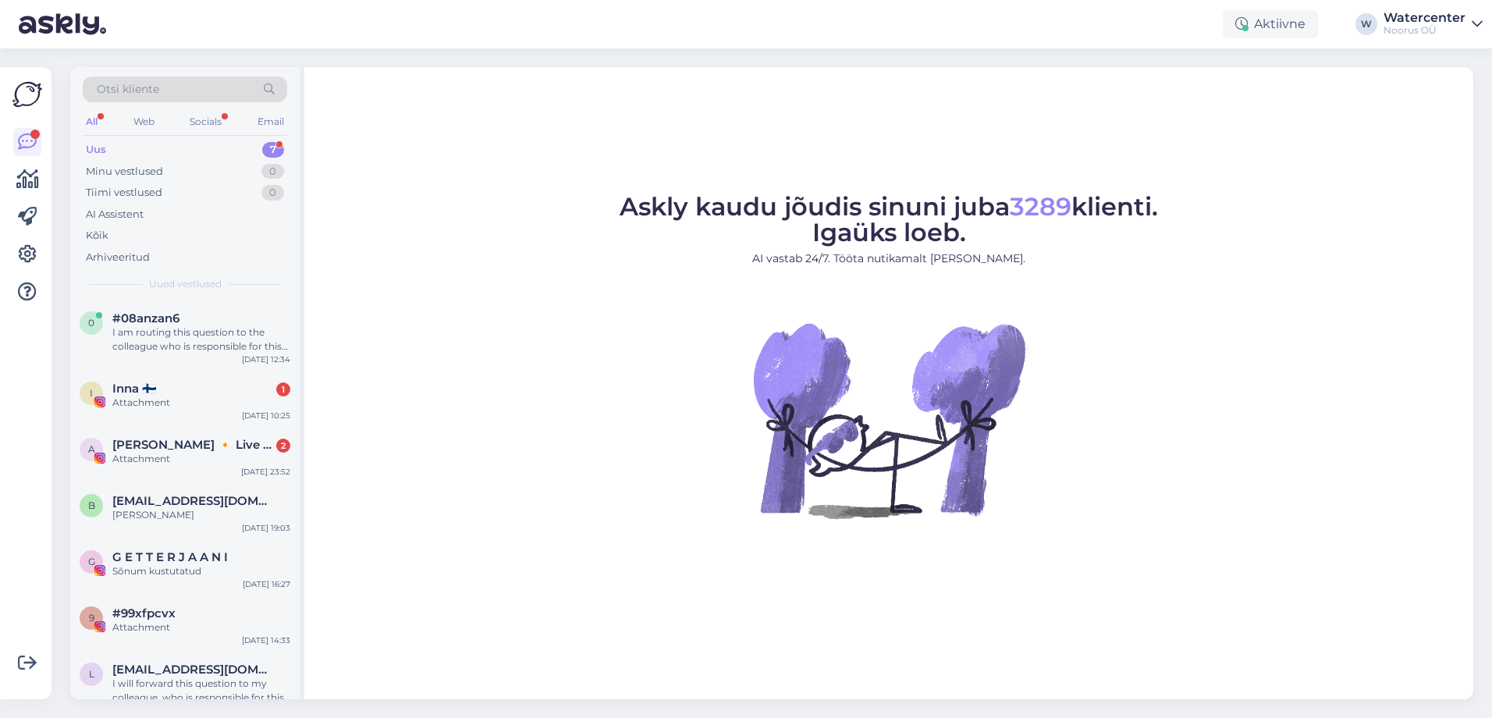
click at [216, 151] on div "Uus 7" at bounding box center [185, 150] width 205 height 22
click at [192, 336] on div "I am routing this question to the colleague who is responsible for this topic. …" at bounding box center [201, 339] width 178 height 28
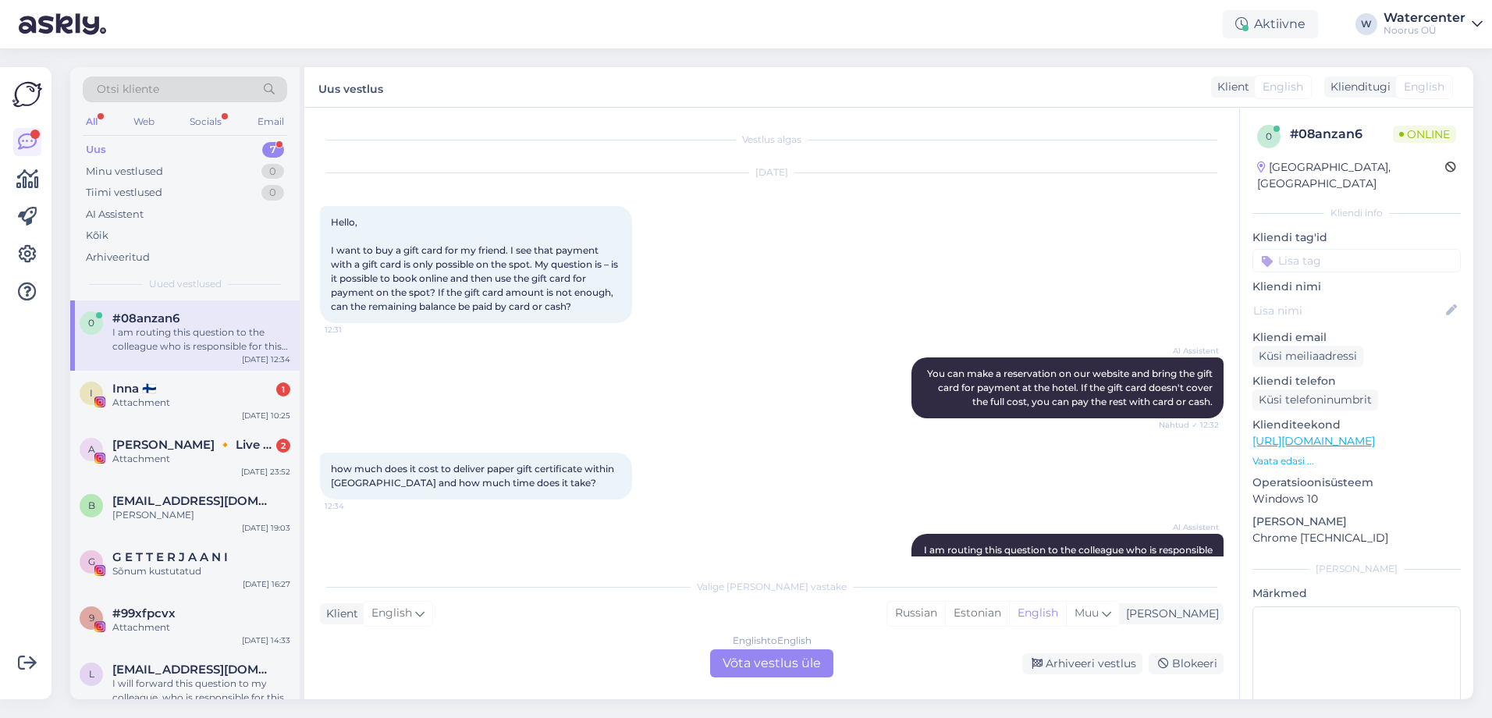
scroll to position [55, 0]
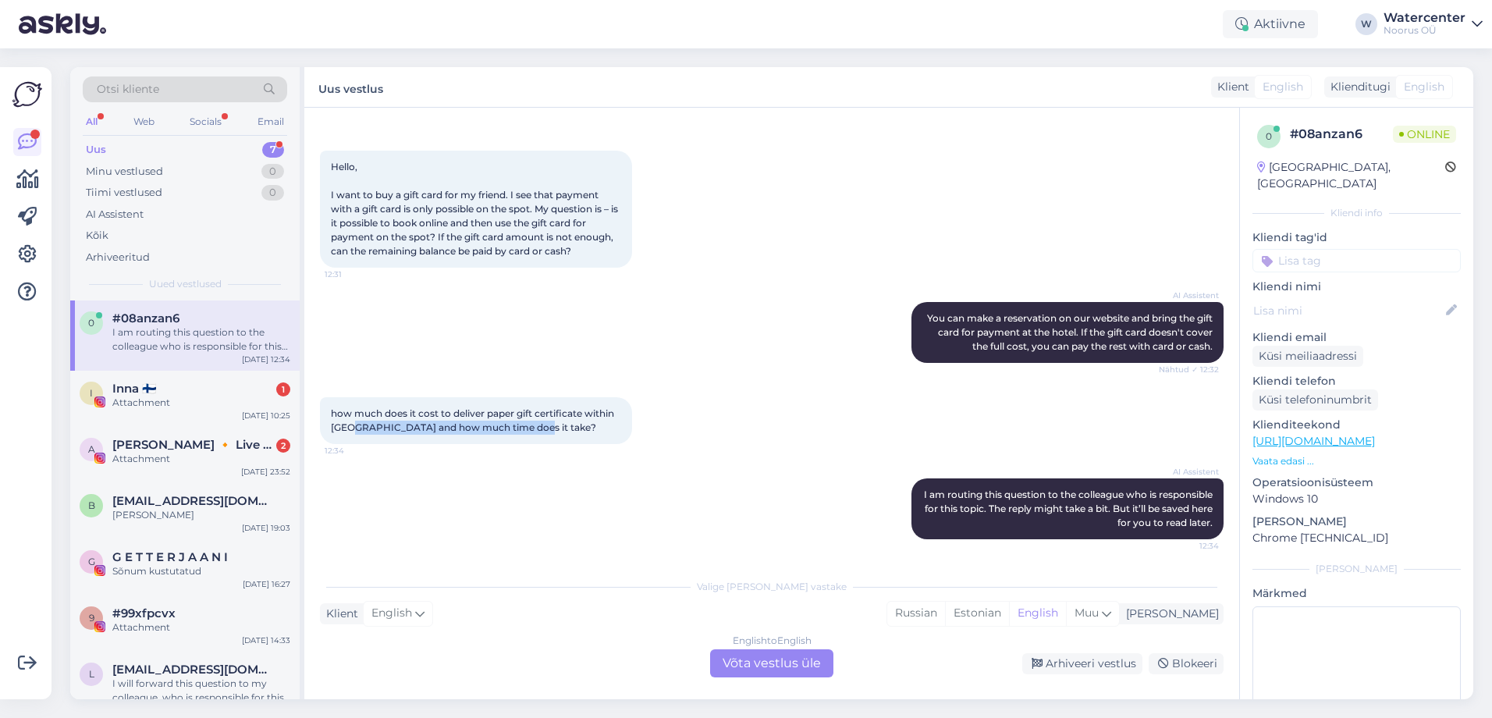
drag, startPoint x: 531, startPoint y: 429, endPoint x: 354, endPoint y: 423, distance: 177.3
click at [354, 423] on div "how much does it cost to deliver paper gift certificate within [GEOGRAPHIC_DATA…" at bounding box center [476, 420] width 312 height 47
click at [723, 422] on div "how much does it cost to deliver paper gift certificate within [GEOGRAPHIC_DATA…" at bounding box center [772, 420] width 904 height 81
click at [760, 656] on div "English to English Võta vestlus üle" at bounding box center [771, 663] width 123 height 28
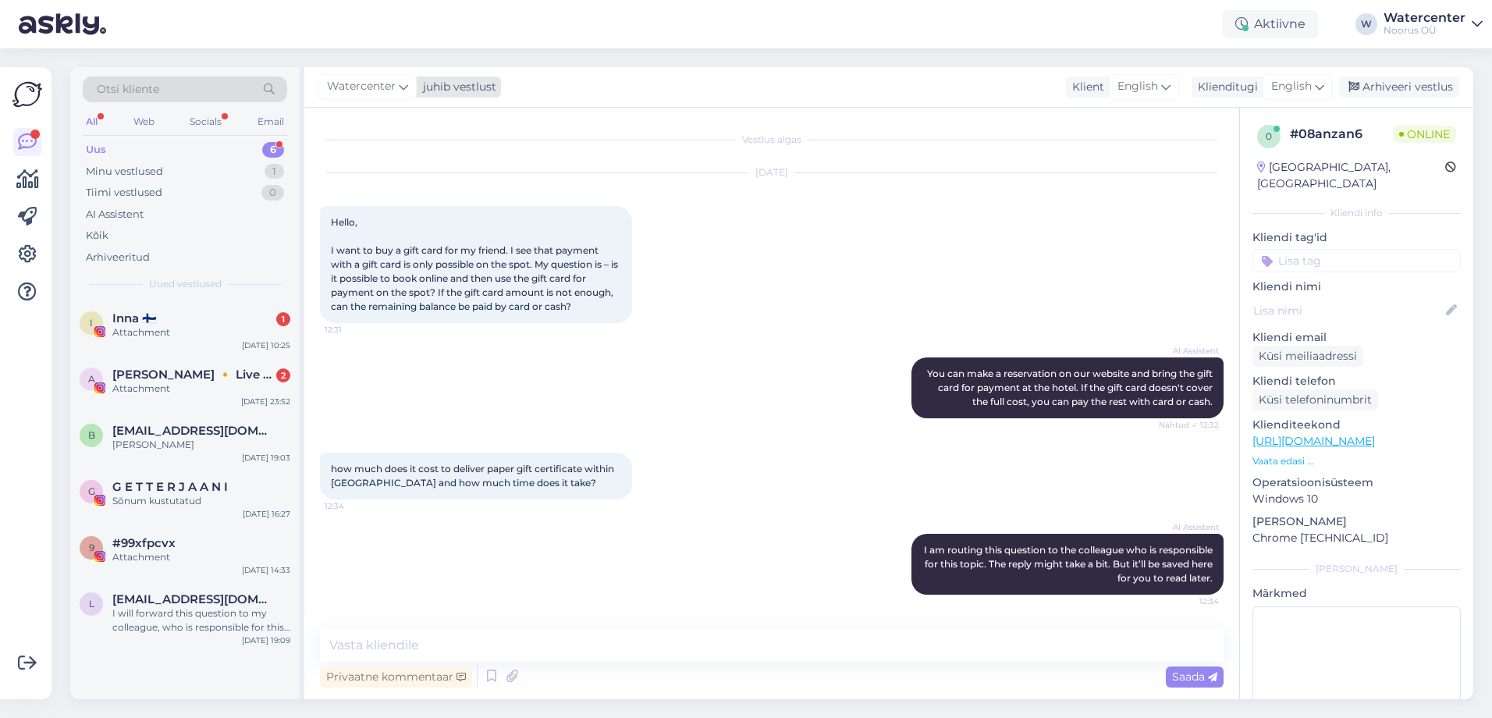
click at [363, 91] on div "Watercenter juhib vestlust Klient English Klienditugi English Arhiveeri vestlus" at bounding box center [888, 87] width 1169 height 41
click at [363, 88] on span "Watercenter" at bounding box center [361, 86] width 69 height 17
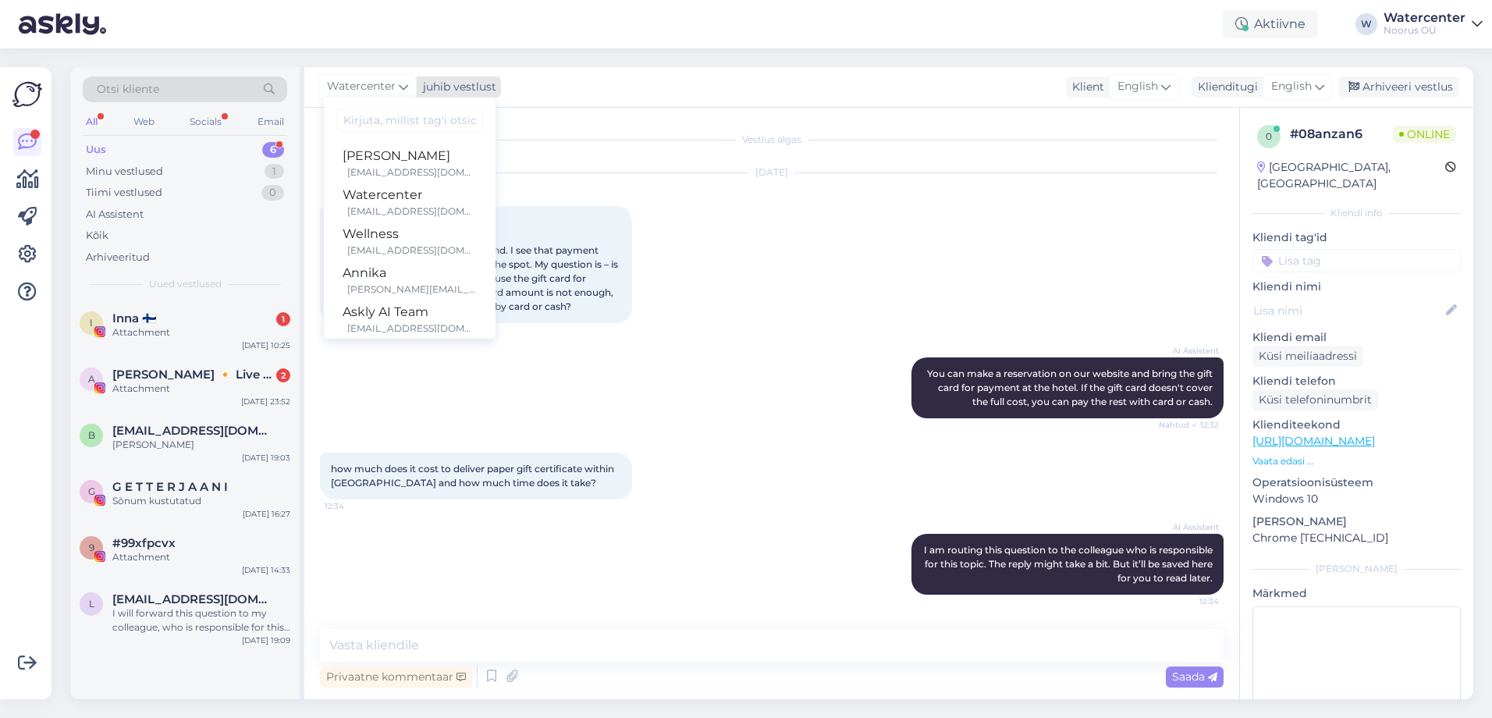
click at [363, 88] on span "Watercenter" at bounding box center [361, 86] width 69 height 17
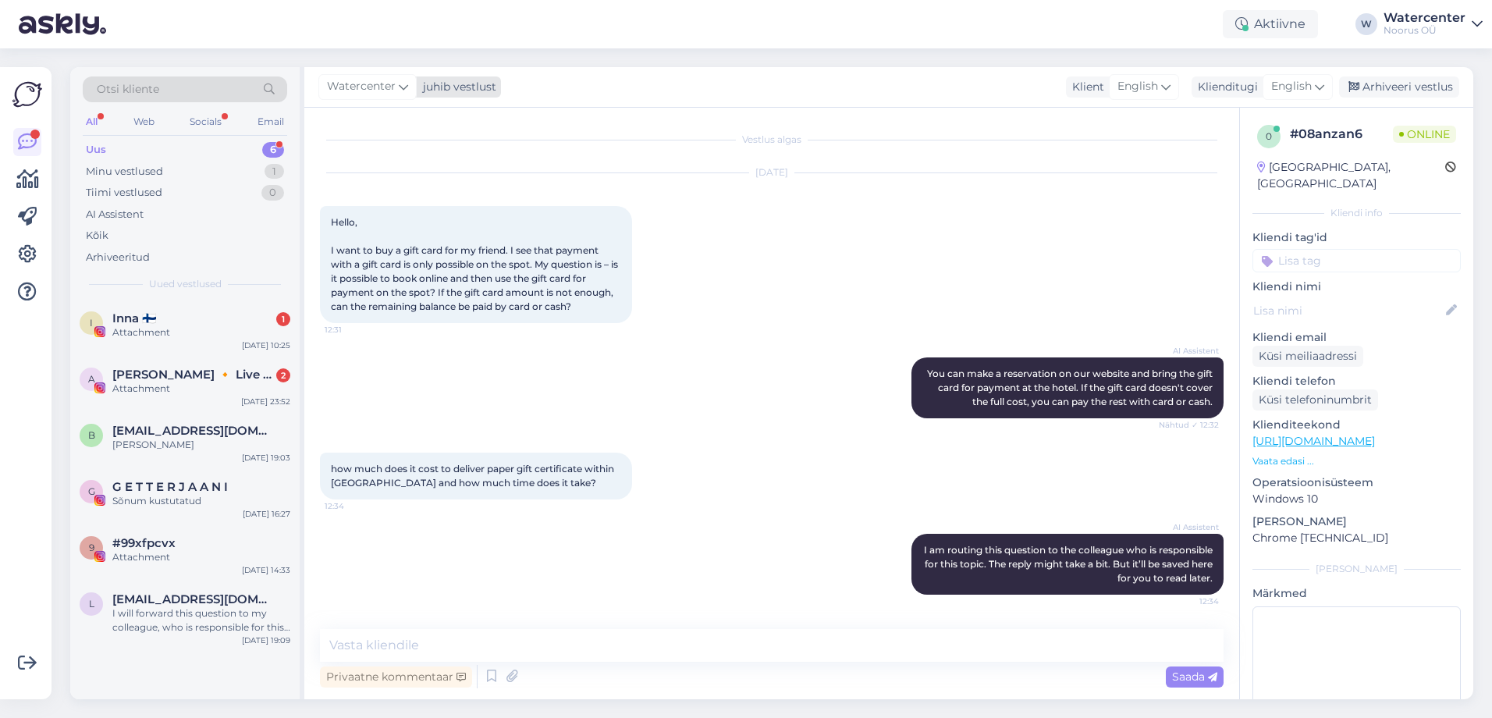
click at [363, 87] on span "Watercenter" at bounding box center [361, 86] width 69 height 17
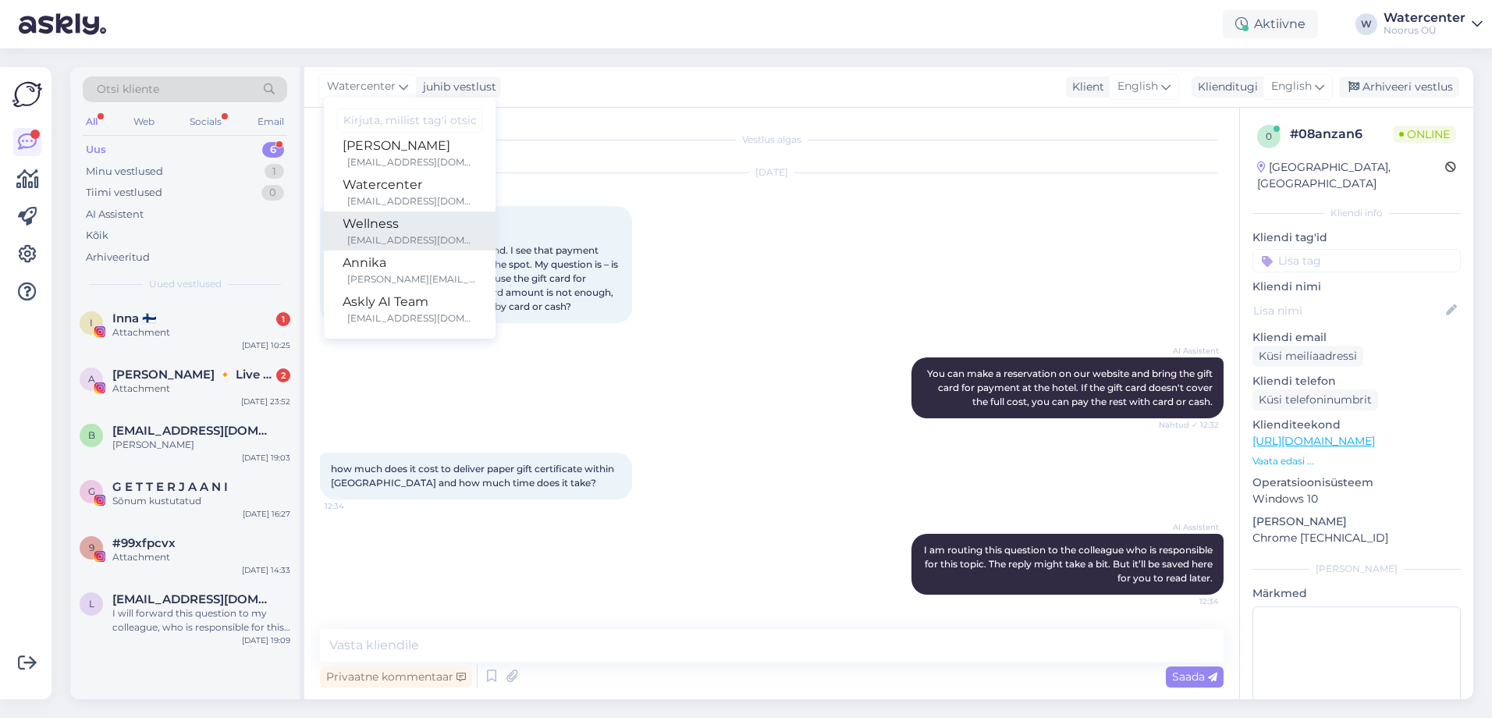
scroll to position [12, 0]
click at [411, 260] on div "Annika" at bounding box center [410, 260] width 134 height 19
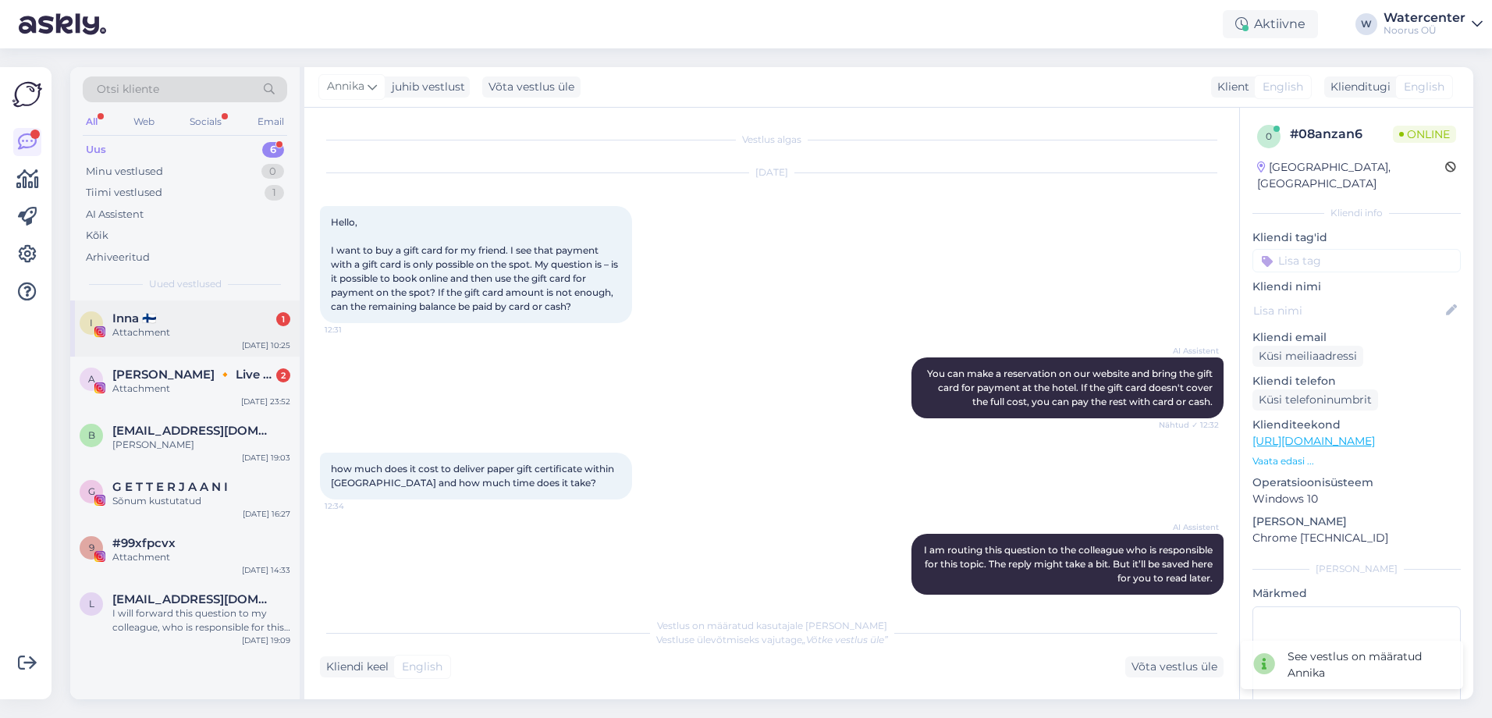
click at [180, 325] on div "Attachment" at bounding box center [201, 332] width 178 height 14
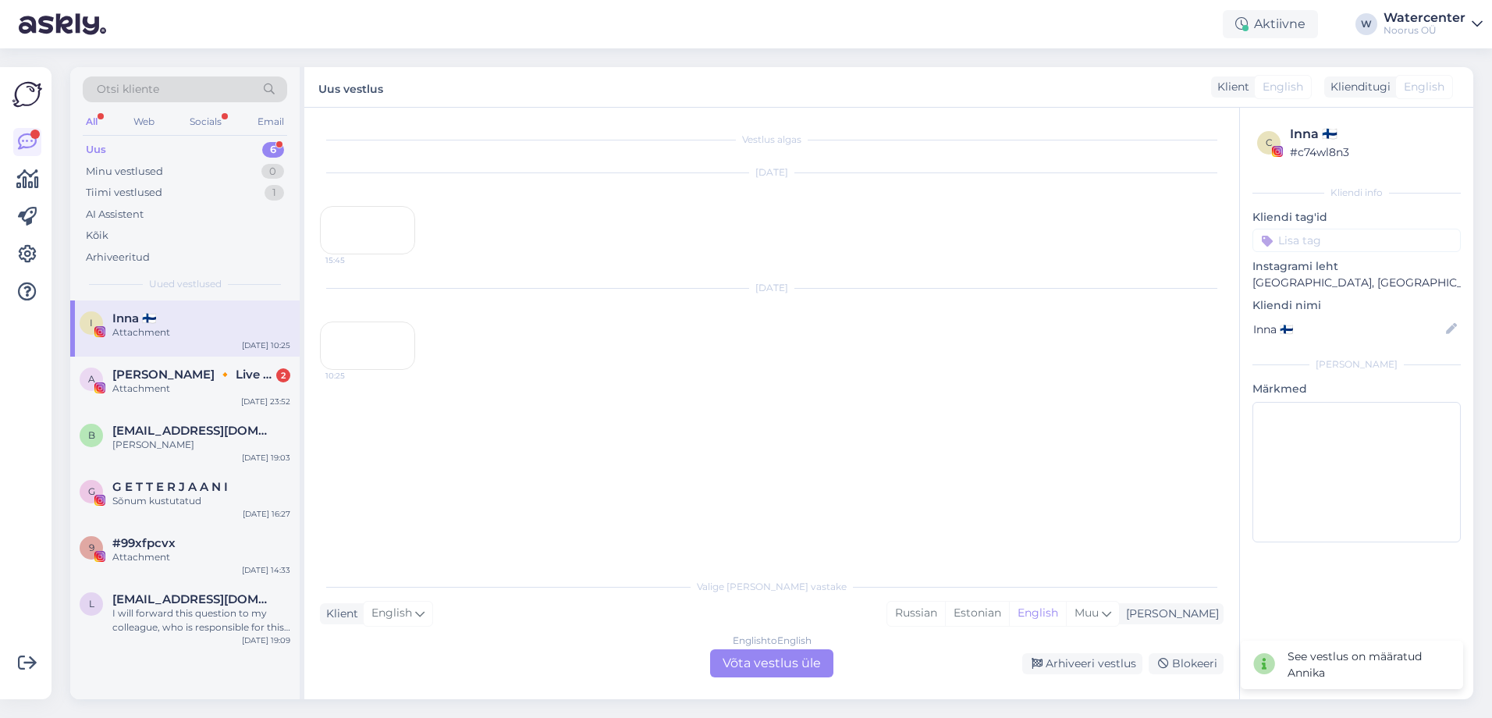
scroll to position [65, 0]
click at [789, 671] on div "English to English Võta vestlus üle" at bounding box center [771, 663] width 123 height 28
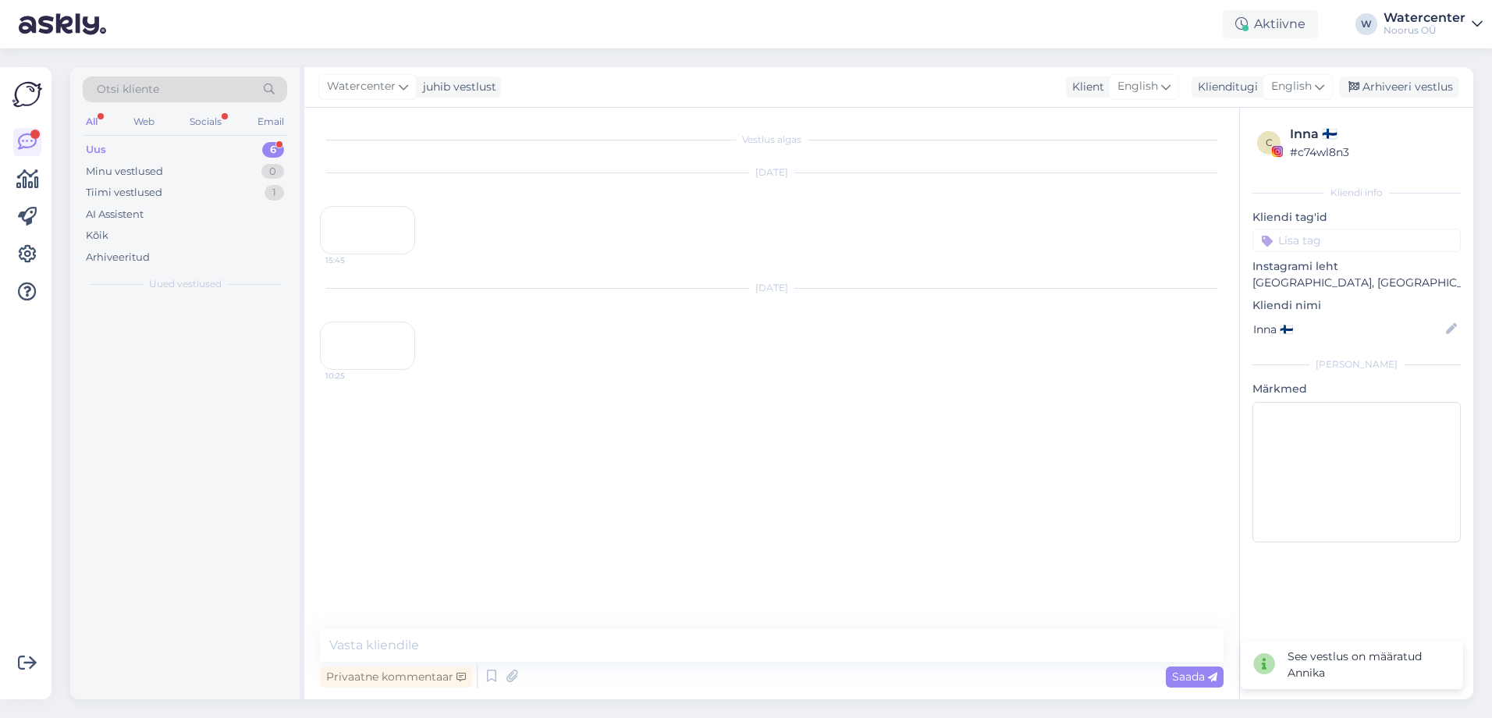
scroll to position [6, 0]
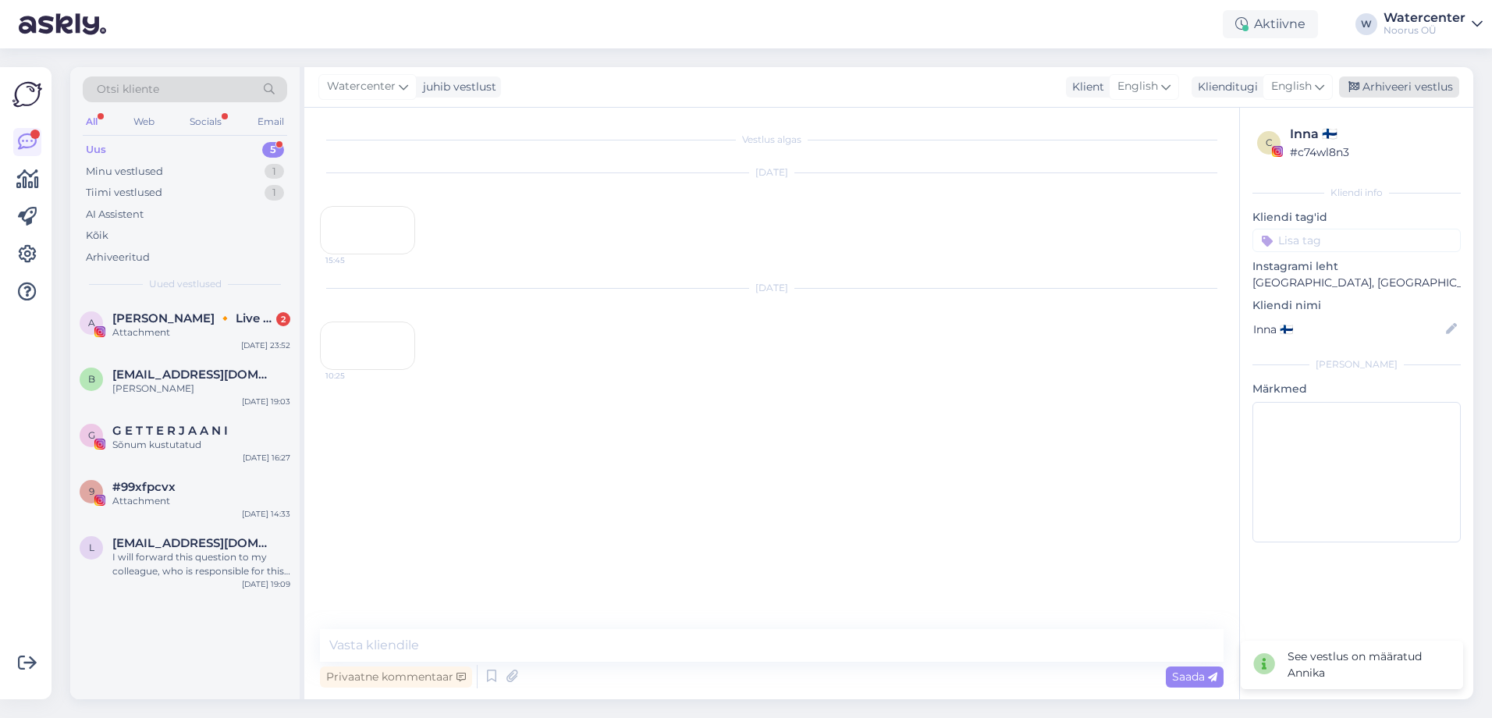
click at [1428, 76] on div "Arhiveeri vestlus" at bounding box center [1399, 86] width 120 height 21
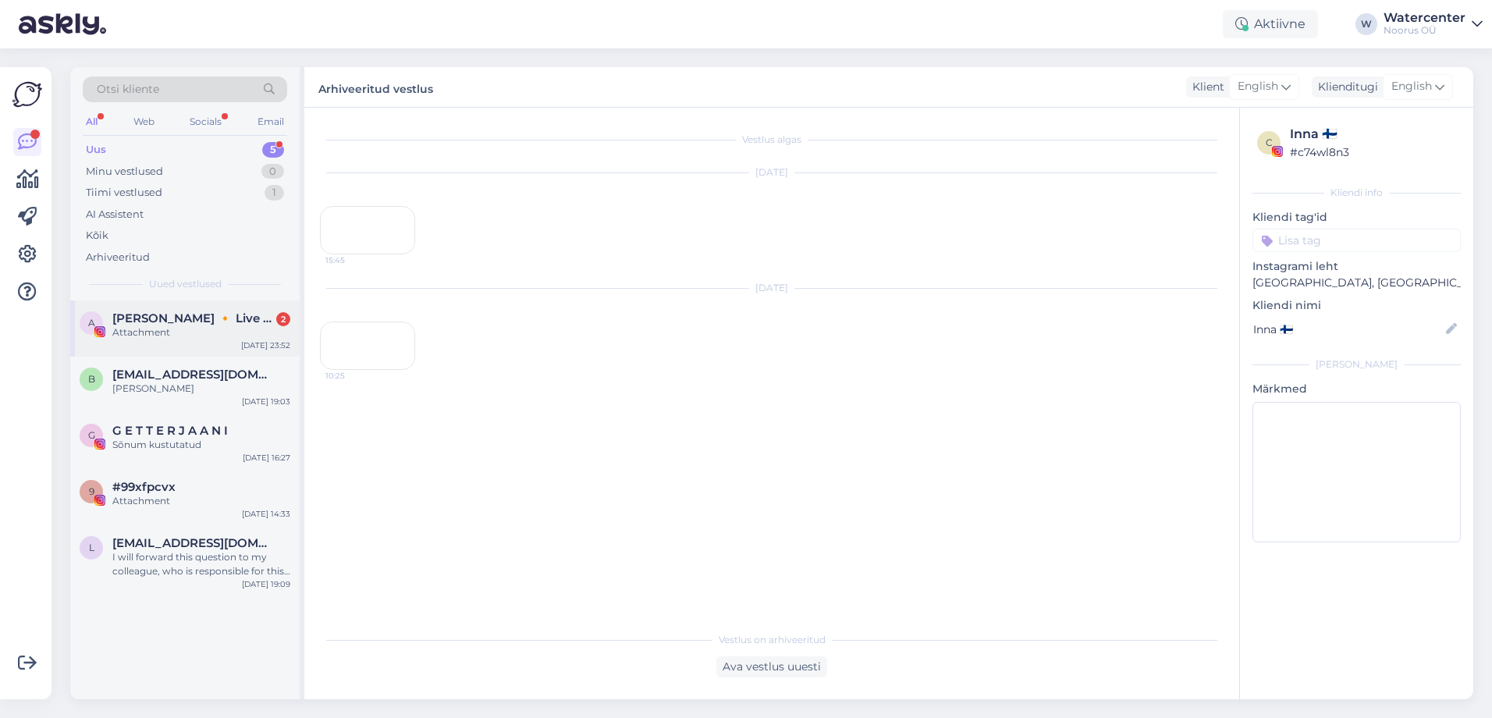
click at [220, 325] on span "[PERSON_NAME] 🔸 Live music performer 🔸 [PERSON_NAME]" at bounding box center [193, 318] width 162 height 14
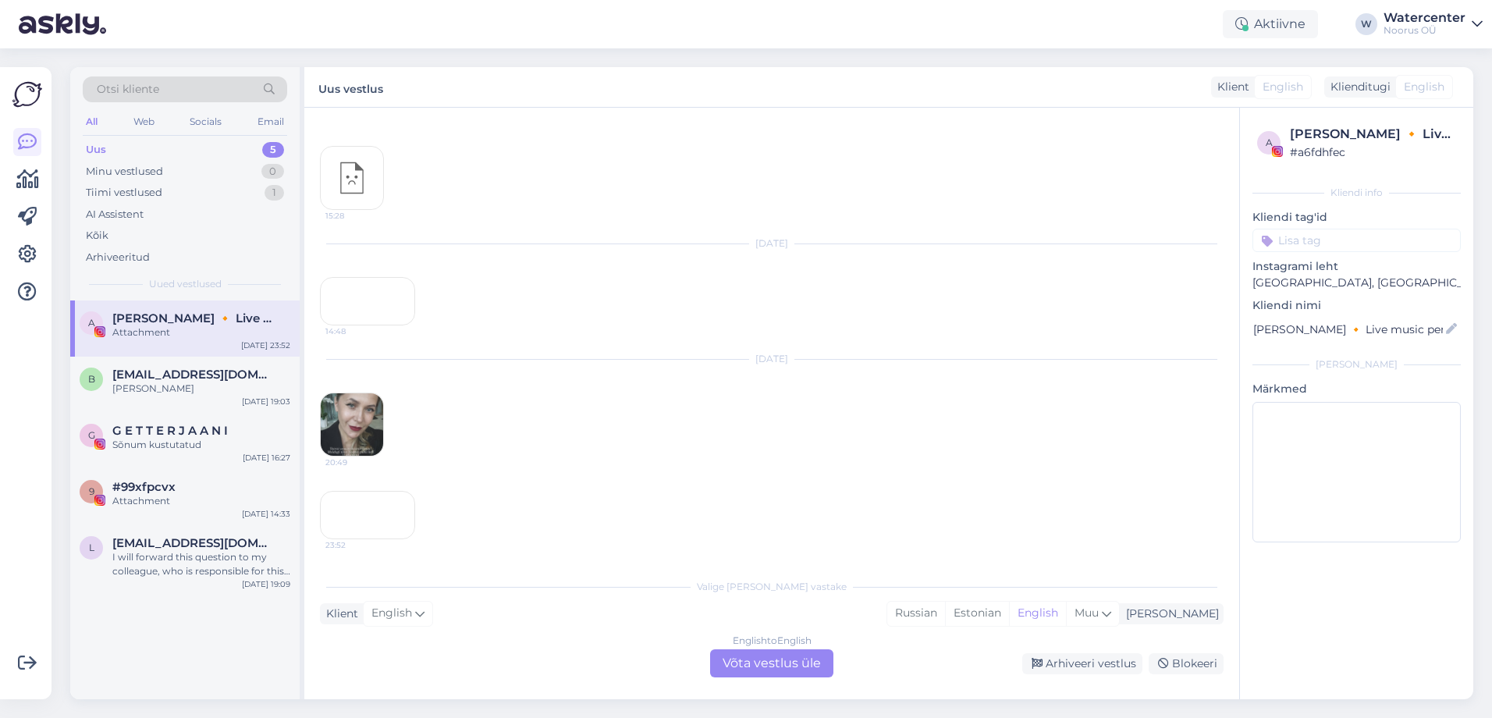
click at [766, 651] on div "English to English Võta vestlus üle" at bounding box center [771, 663] width 123 height 28
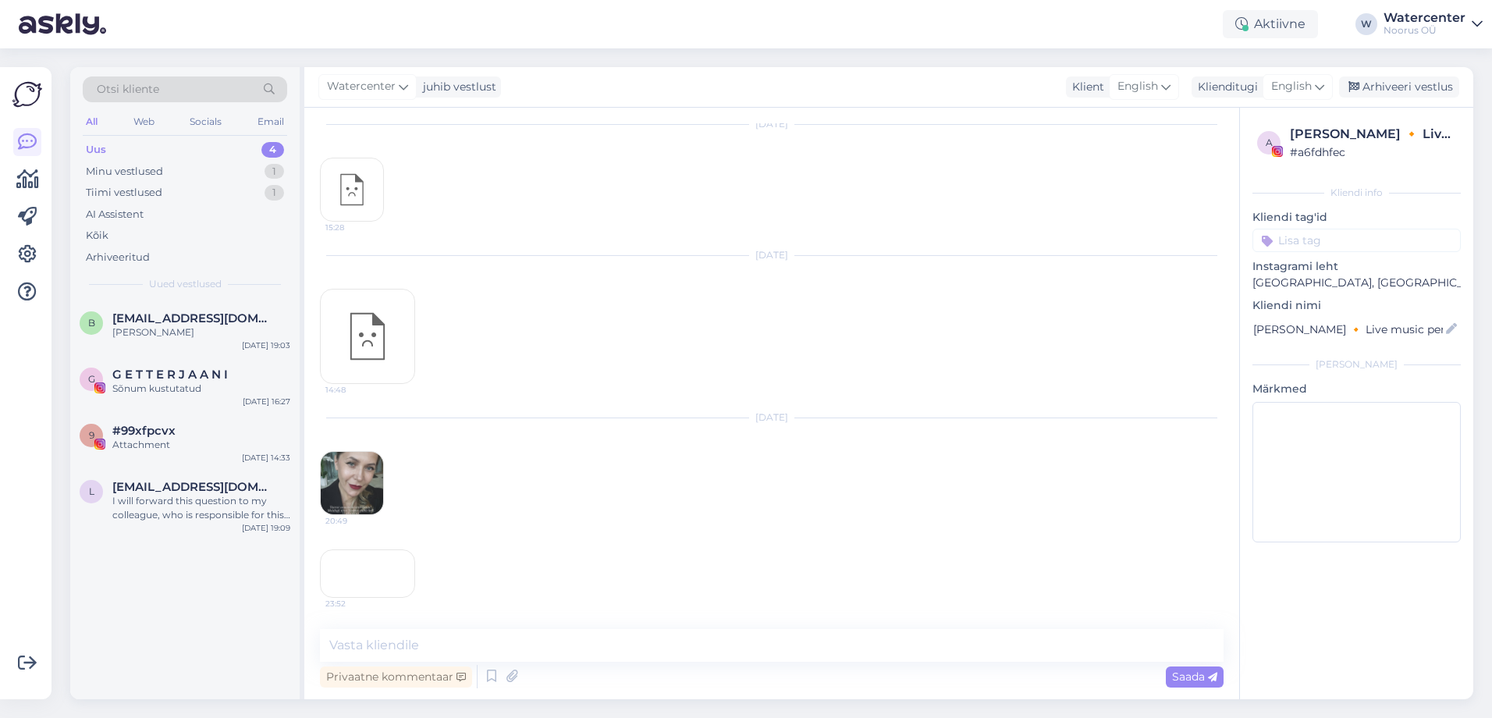
scroll to position [6078, 0]
click at [1439, 83] on div "Arhiveeri vestlus" at bounding box center [1399, 86] width 120 height 21
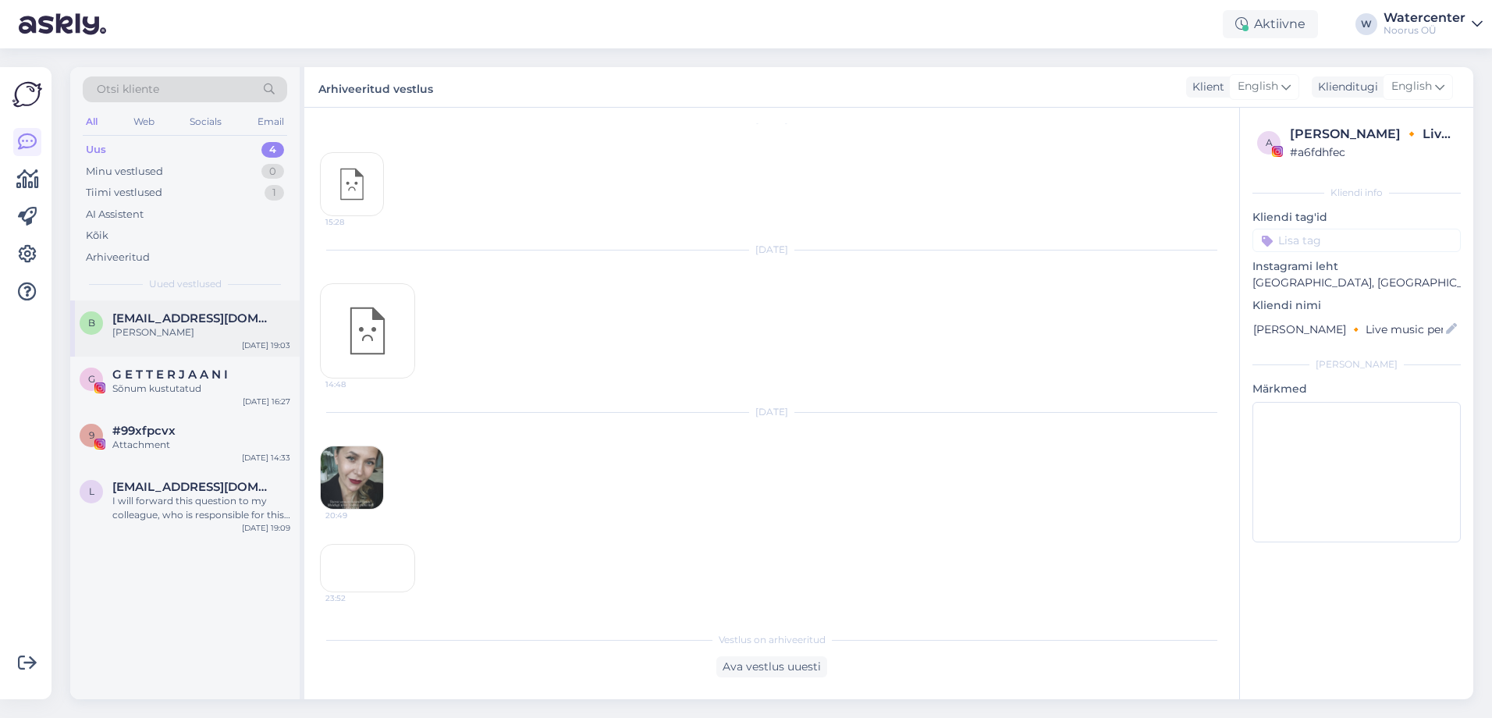
click at [142, 336] on div "[PERSON_NAME]" at bounding box center [201, 332] width 178 height 14
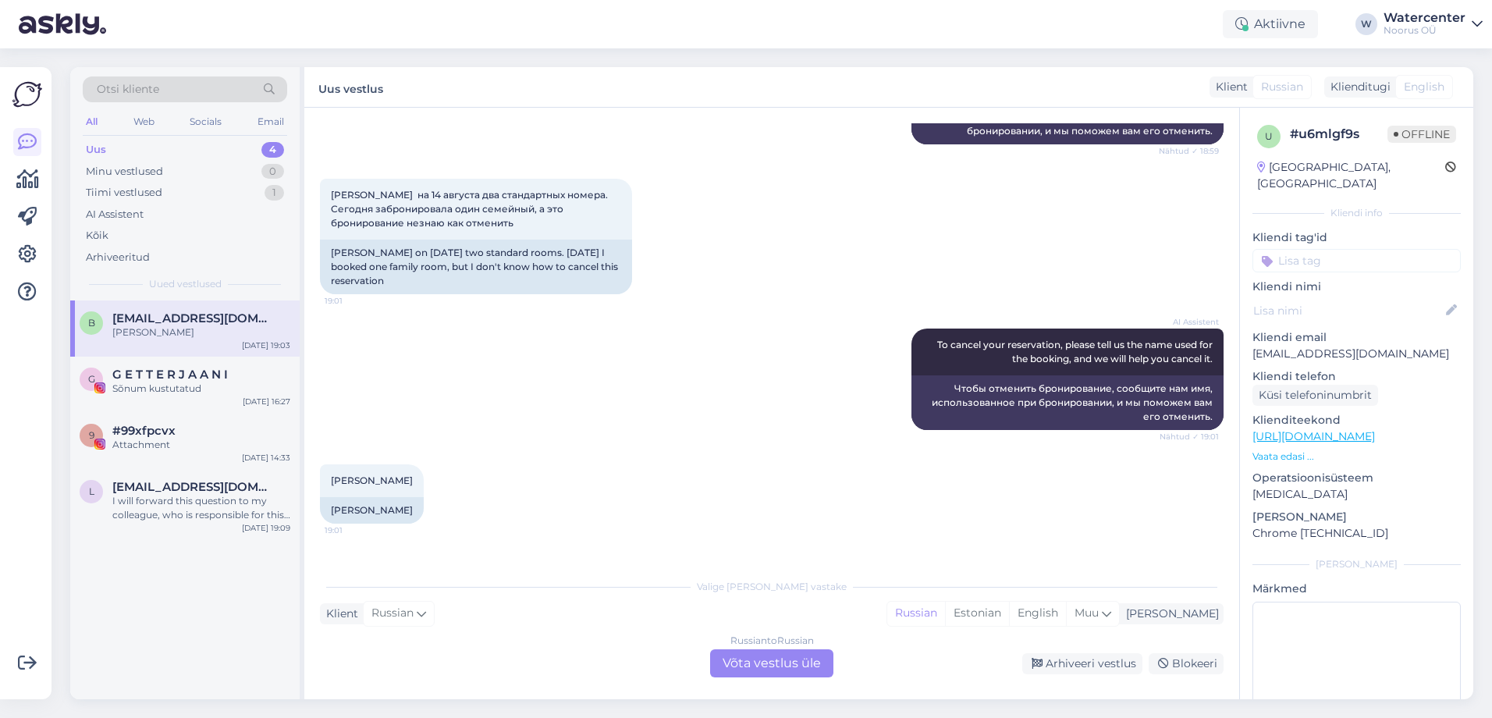
scroll to position [321, 0]
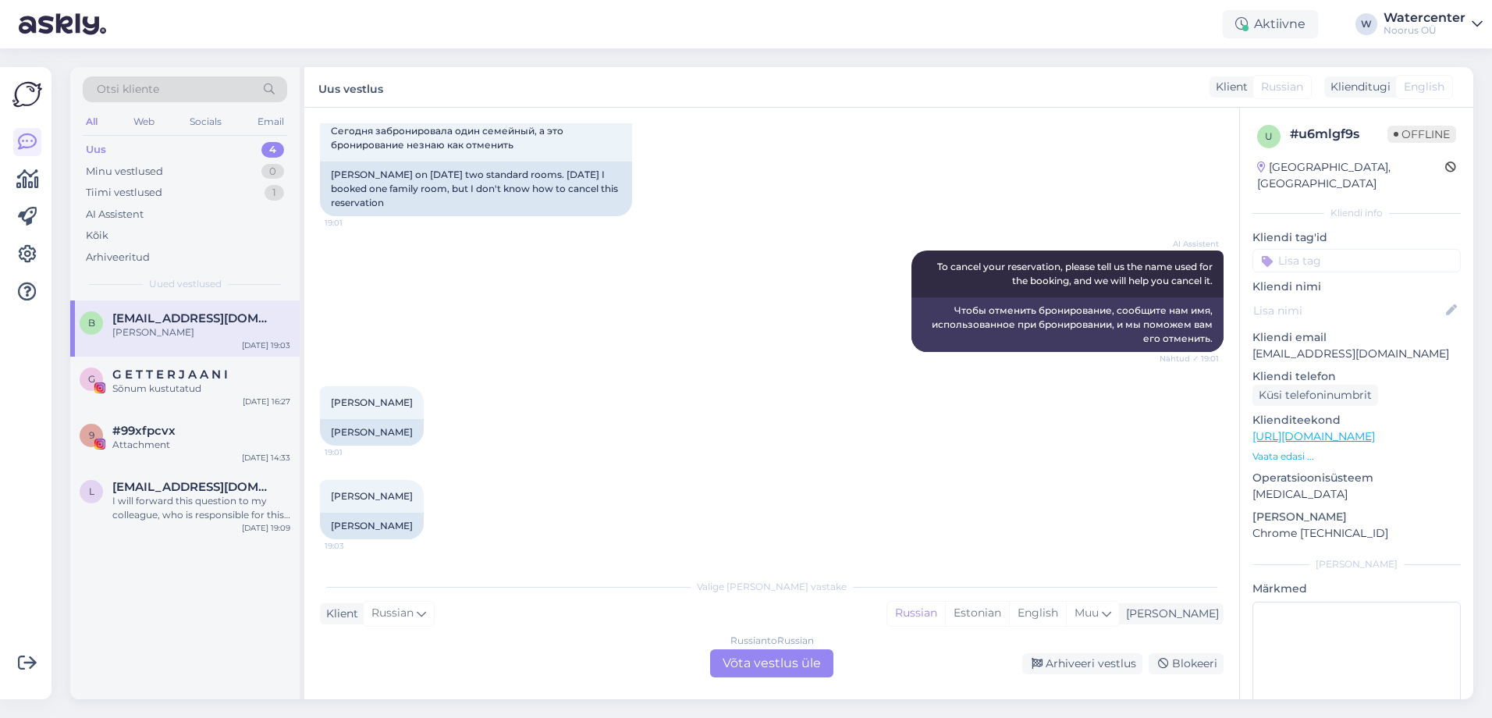
click at [771, 663] on div "Russian to Russian Võta vestlus üle" at bounding box center [771, 663] width 123 height 28
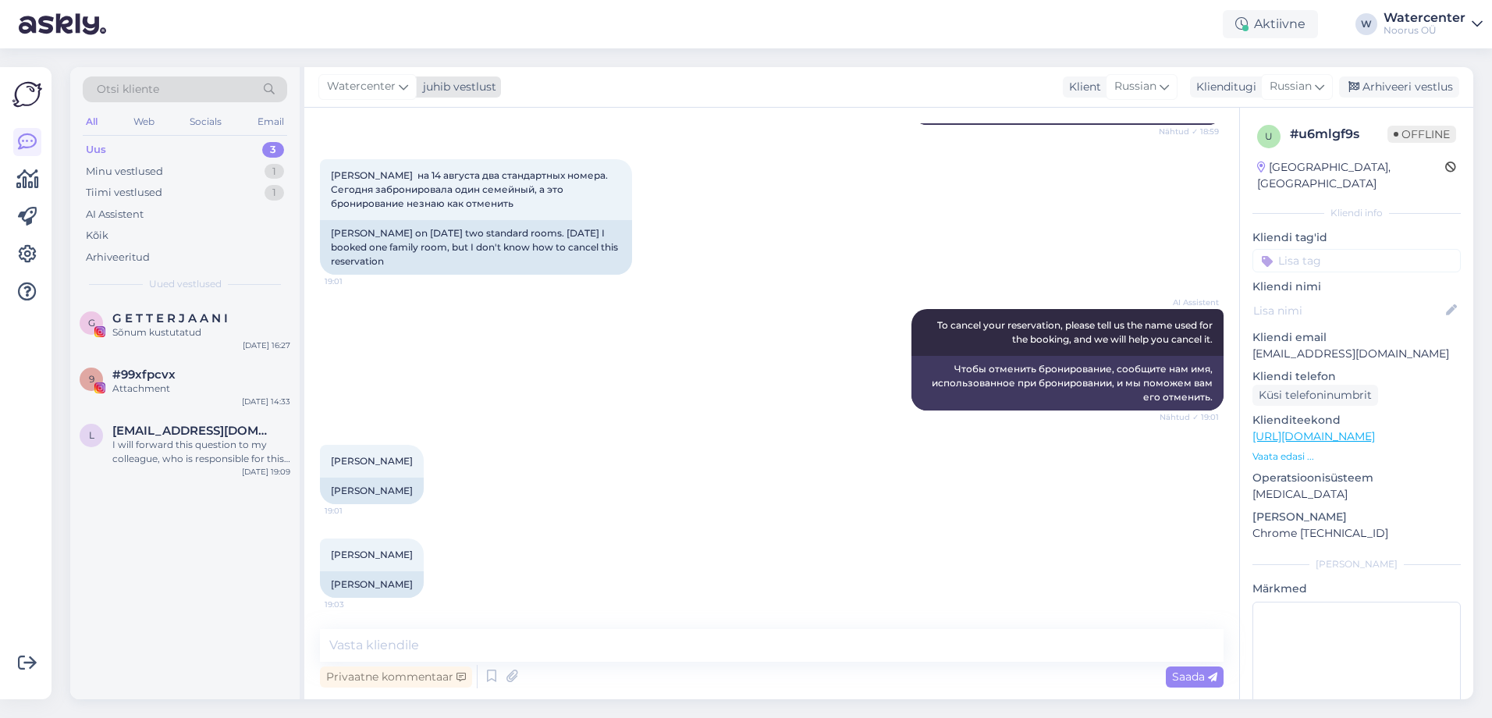
click at [365, 90] on span "Watercenter" at bounding box center [361, 86] width 69 height 17
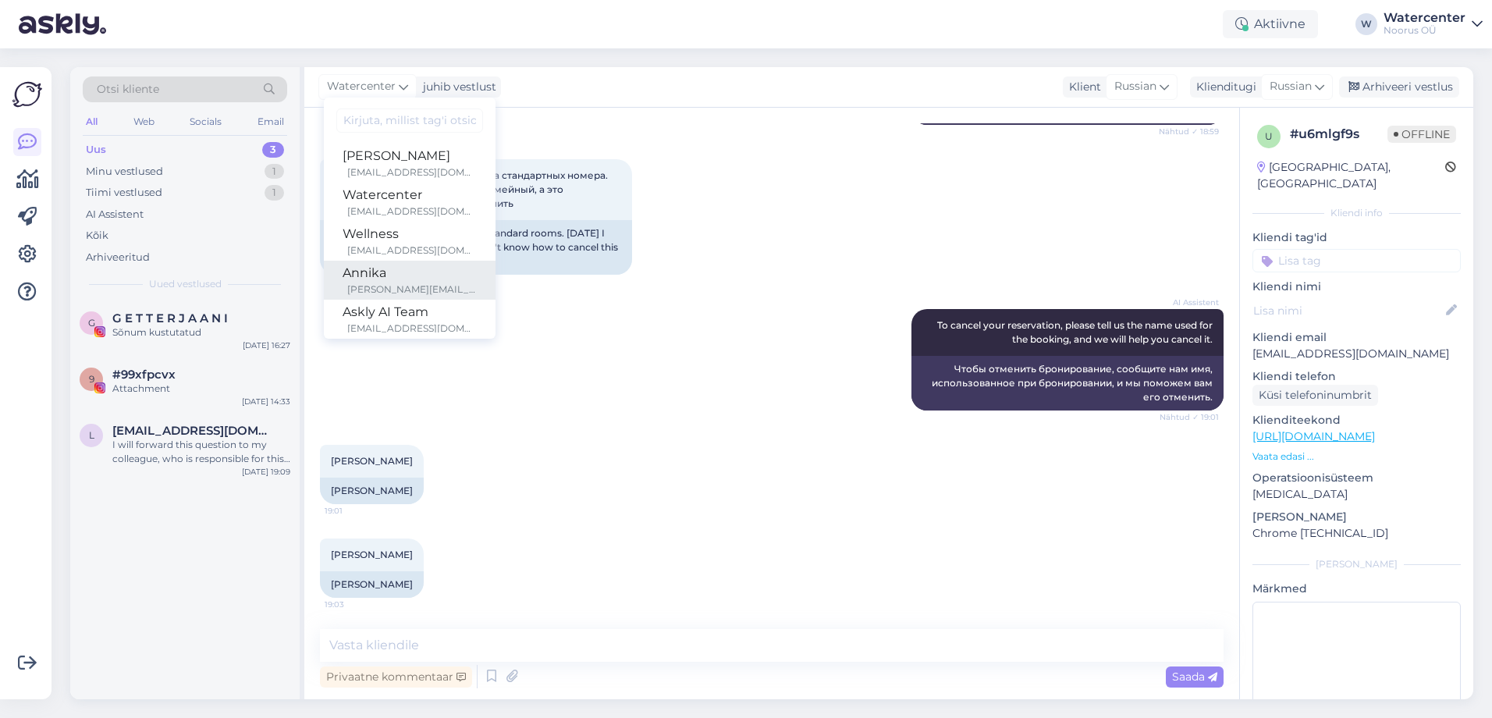
click at [433, 279] on div "Annika" at bounding box center [410, 273] width 134 height 19
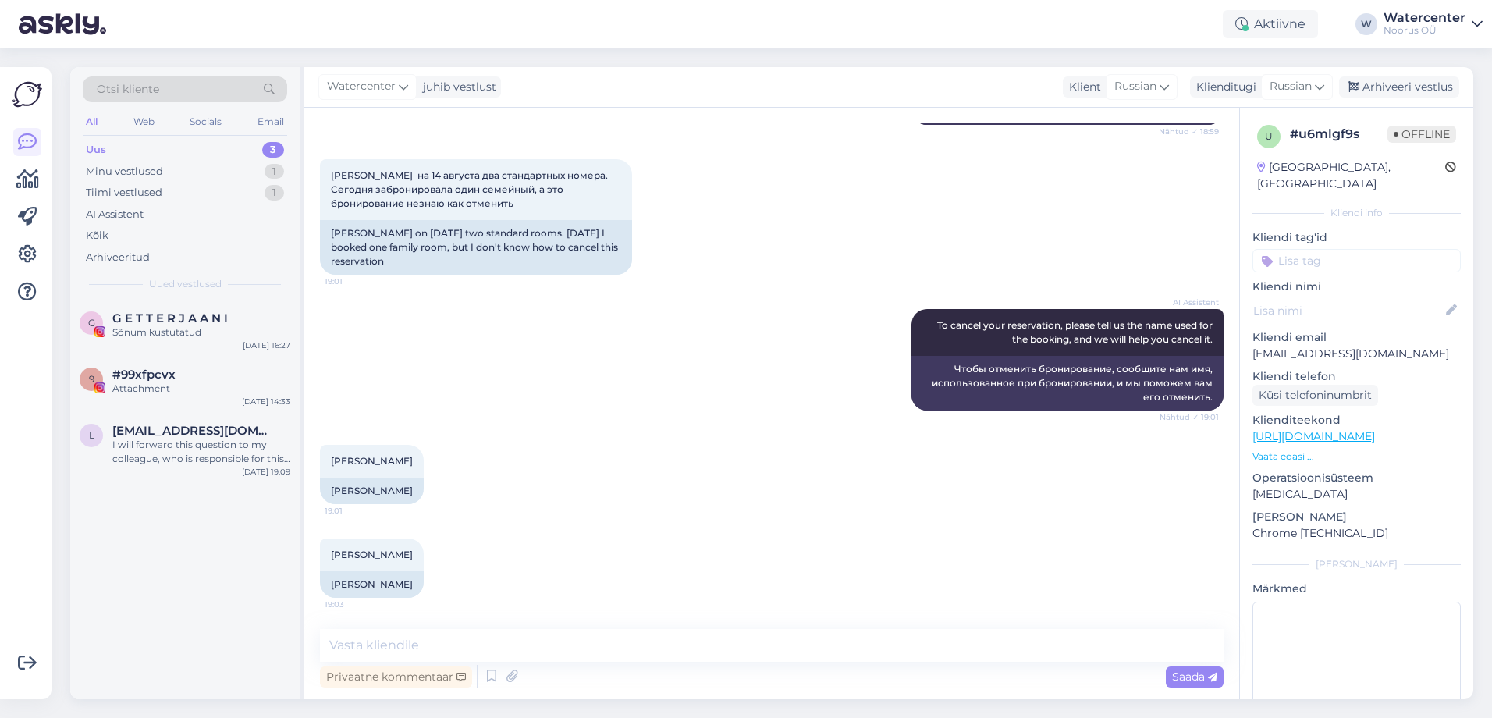
scroll to position [282, 0]
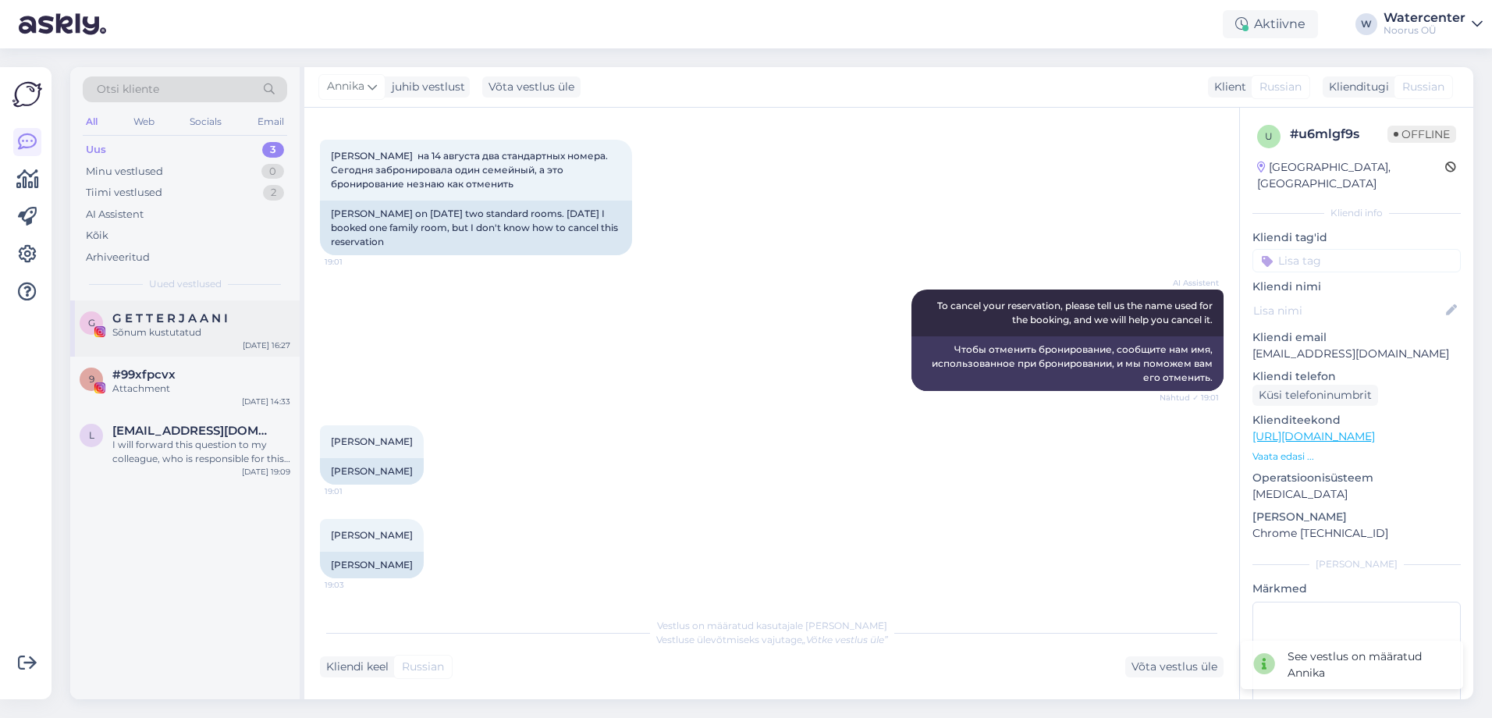
click at [181, 329] on div "Sõnum kustutatud" at bounding box center [201, 332] width 178 height 14
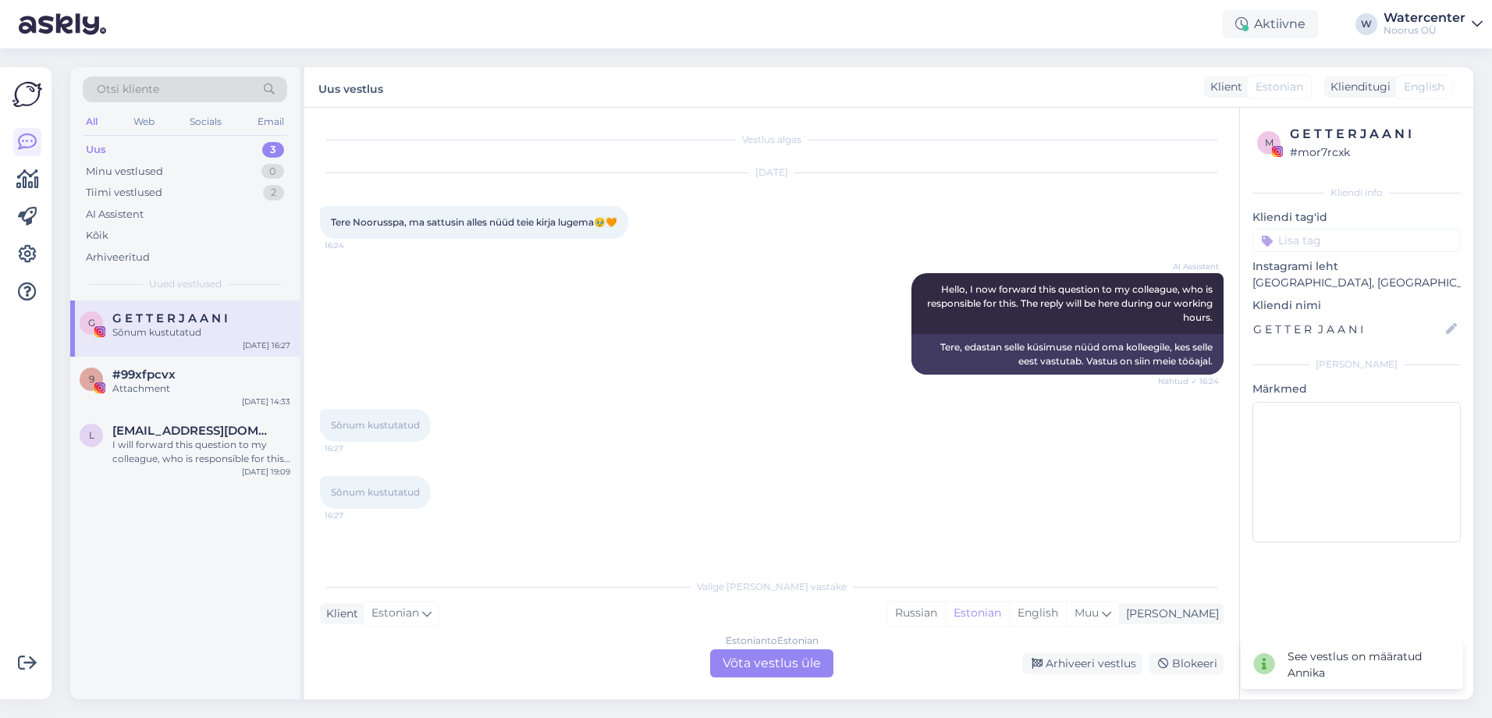
click at [824, 656] on div "Estonian to Estonian Võta vestlus üle" at bounding box center [771, 663] width 123 height 28
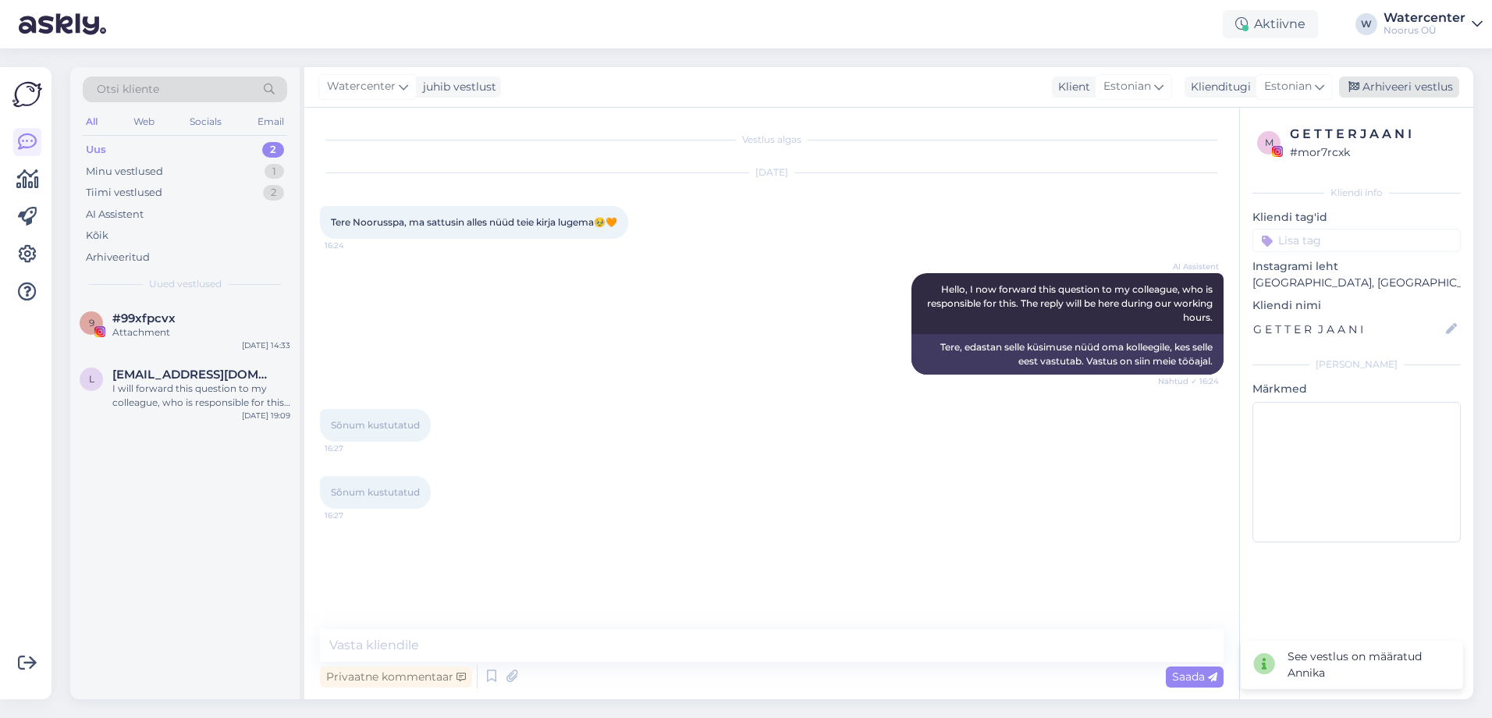
click at [1427, 88] on div "Arhiveeri vestlus" at bounding box center [1399, 86] width 120 height 21
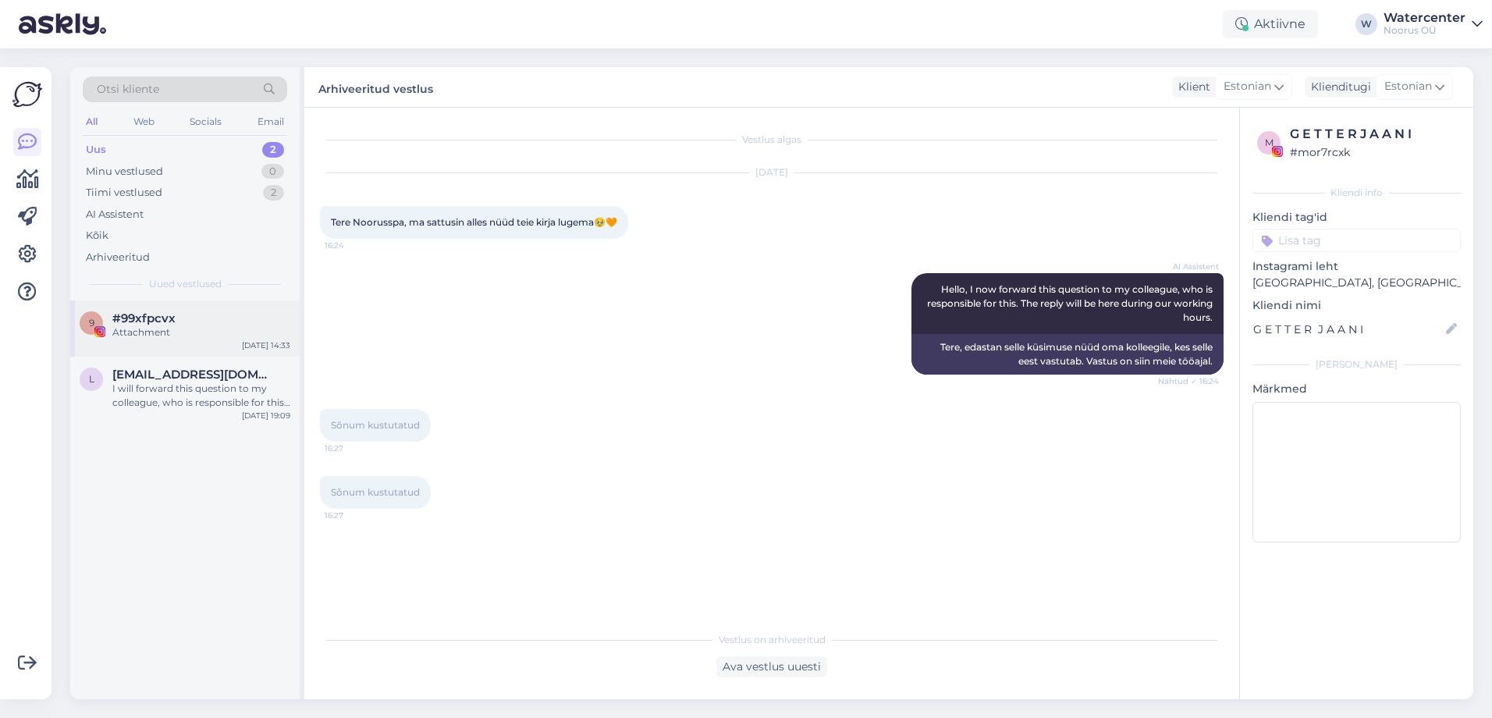
click at [157, 322] on span "#99xfpcvx" at bounding box center [143, 318] width 63 height 14
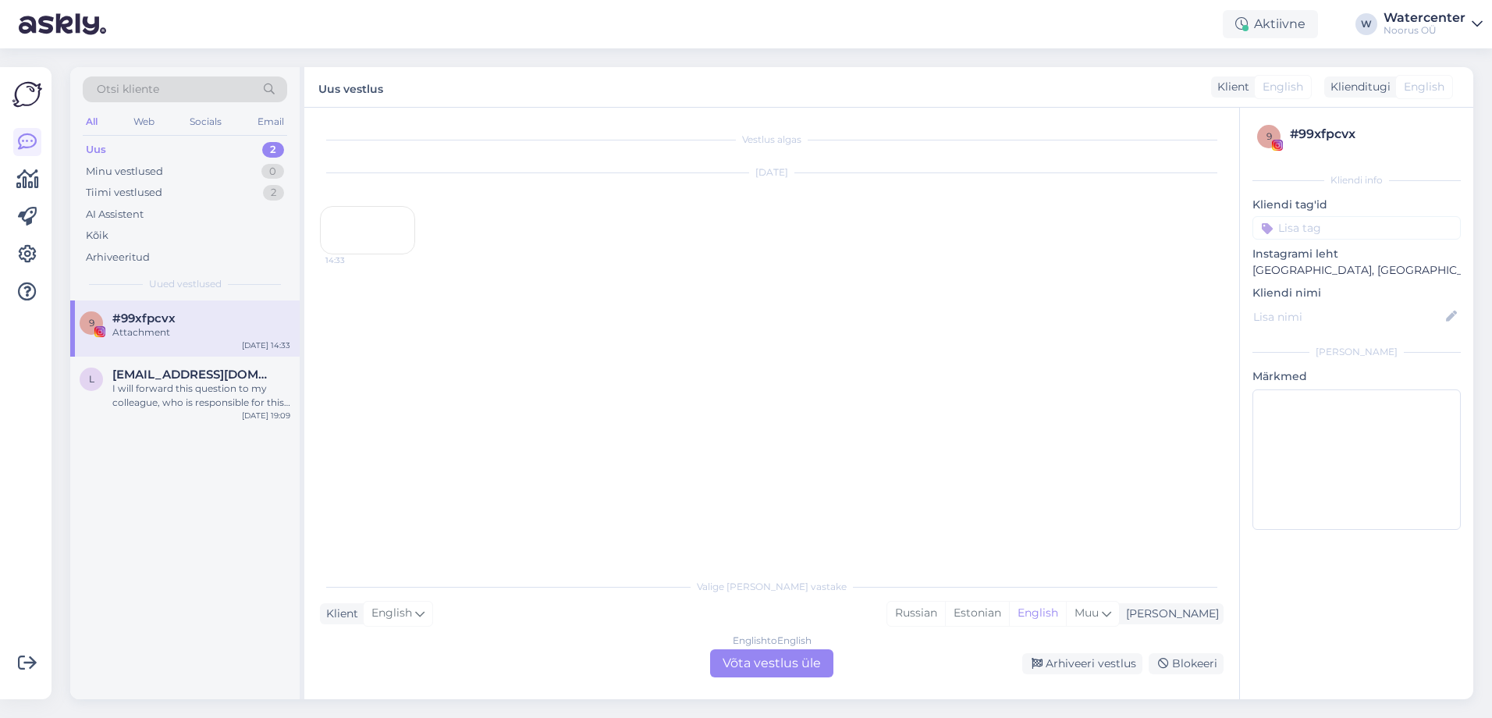
click at [804, 677] on div "English to English Võta vestlus üle" at bounding box center [771, 663] width 123 height 28
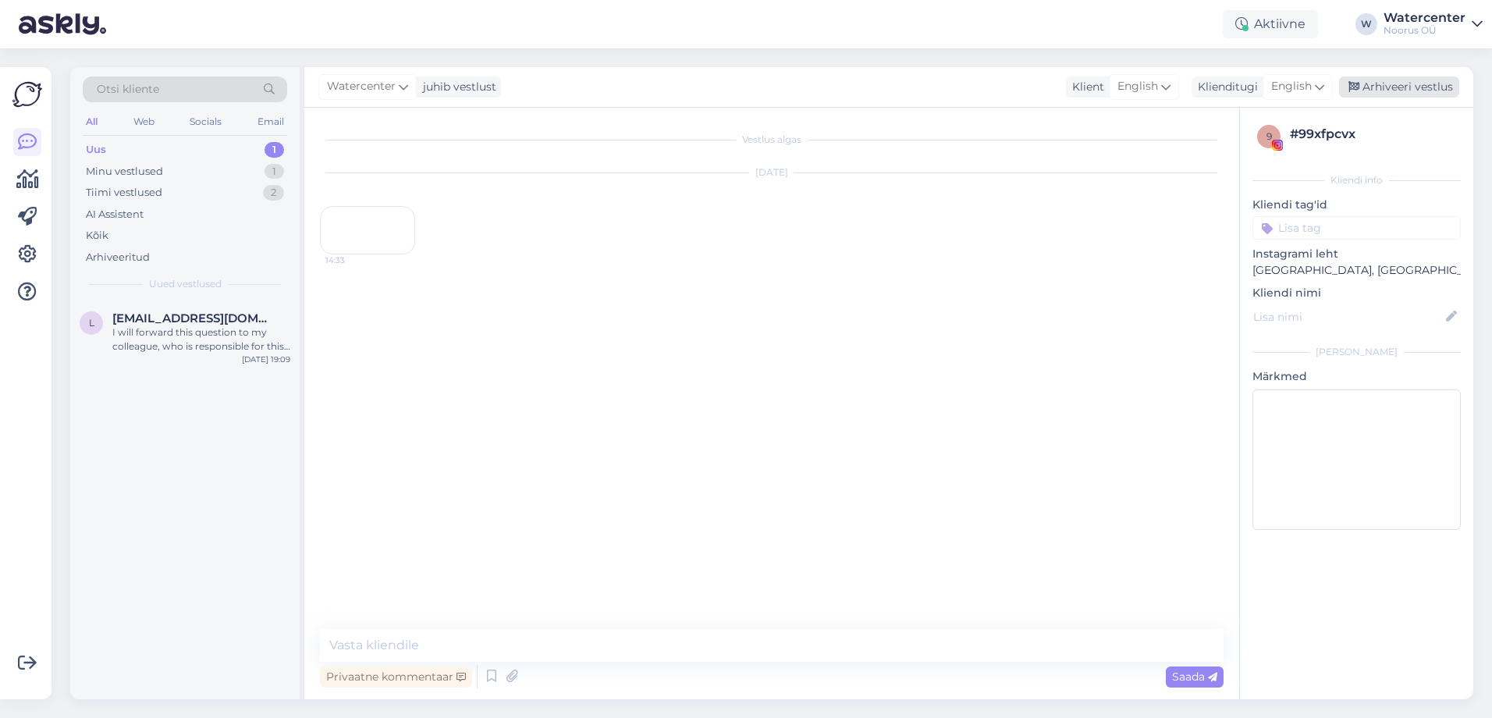
click at [1415, 76] on div "Arhiveeri vestlus" at bounding box center [1399, 86] width 120 height 21
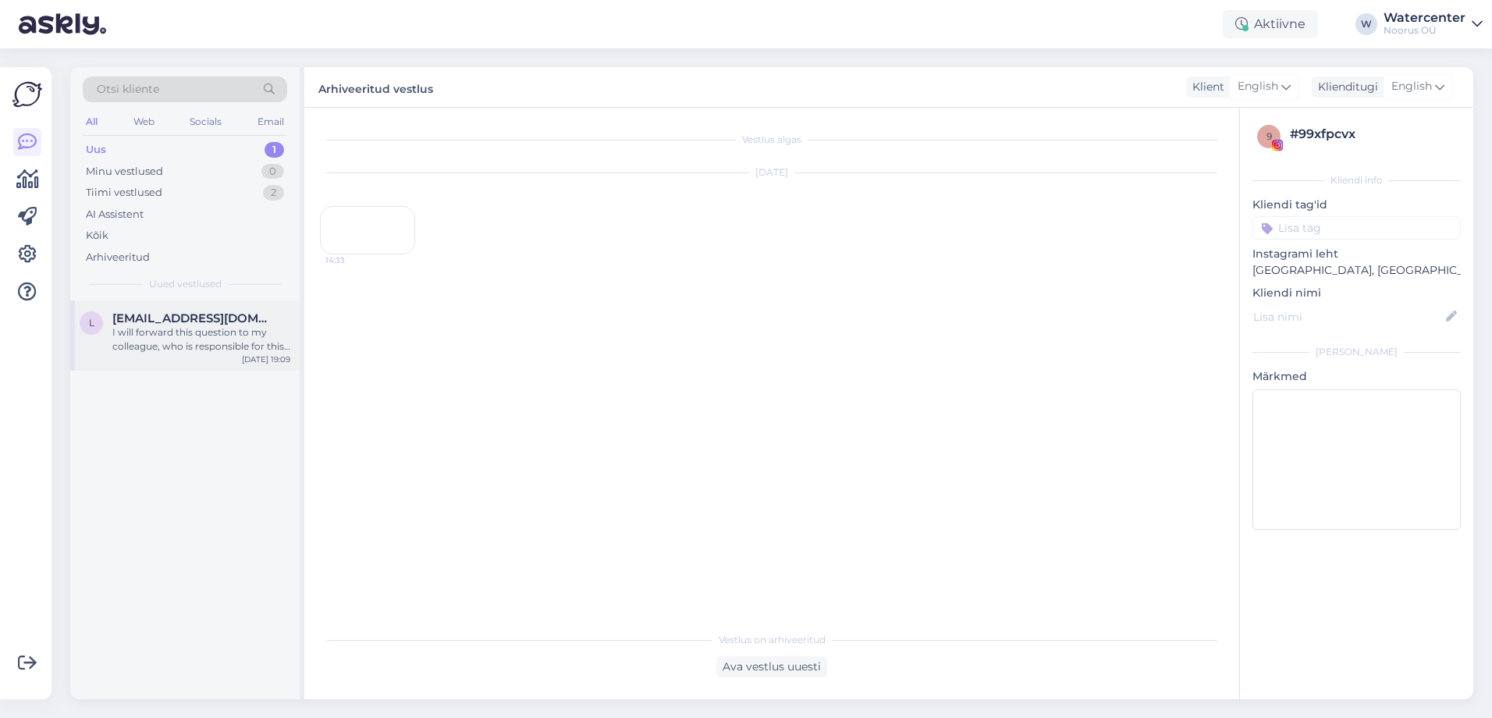
click at [158, 330] on div "I will forward this question to my colleague, who is responsible for this. The …" at bounding box center [201, 339] width 178 height 28
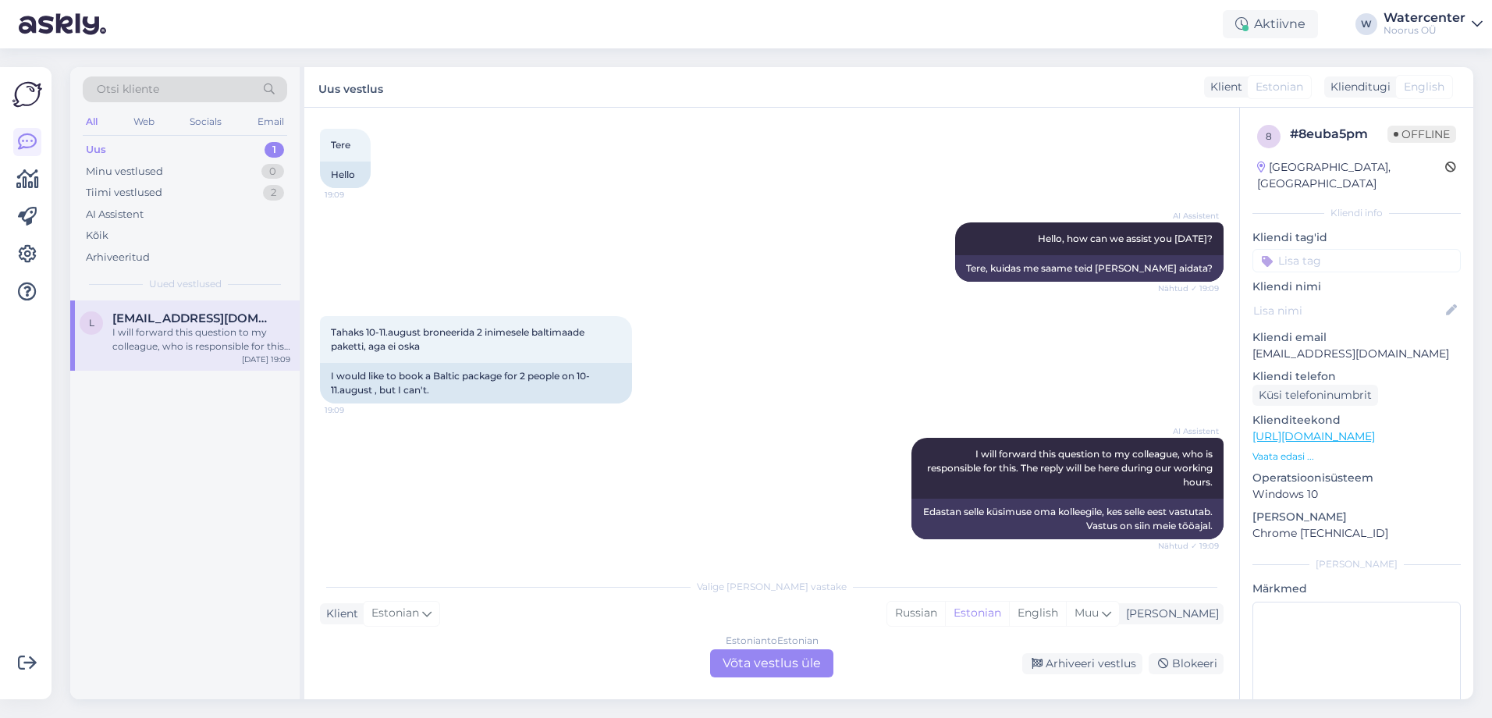
click at [756, 662] on div "Estonian to Estonian Võta vestlus üle" at bounding box center [771, 663] width 123 height 28
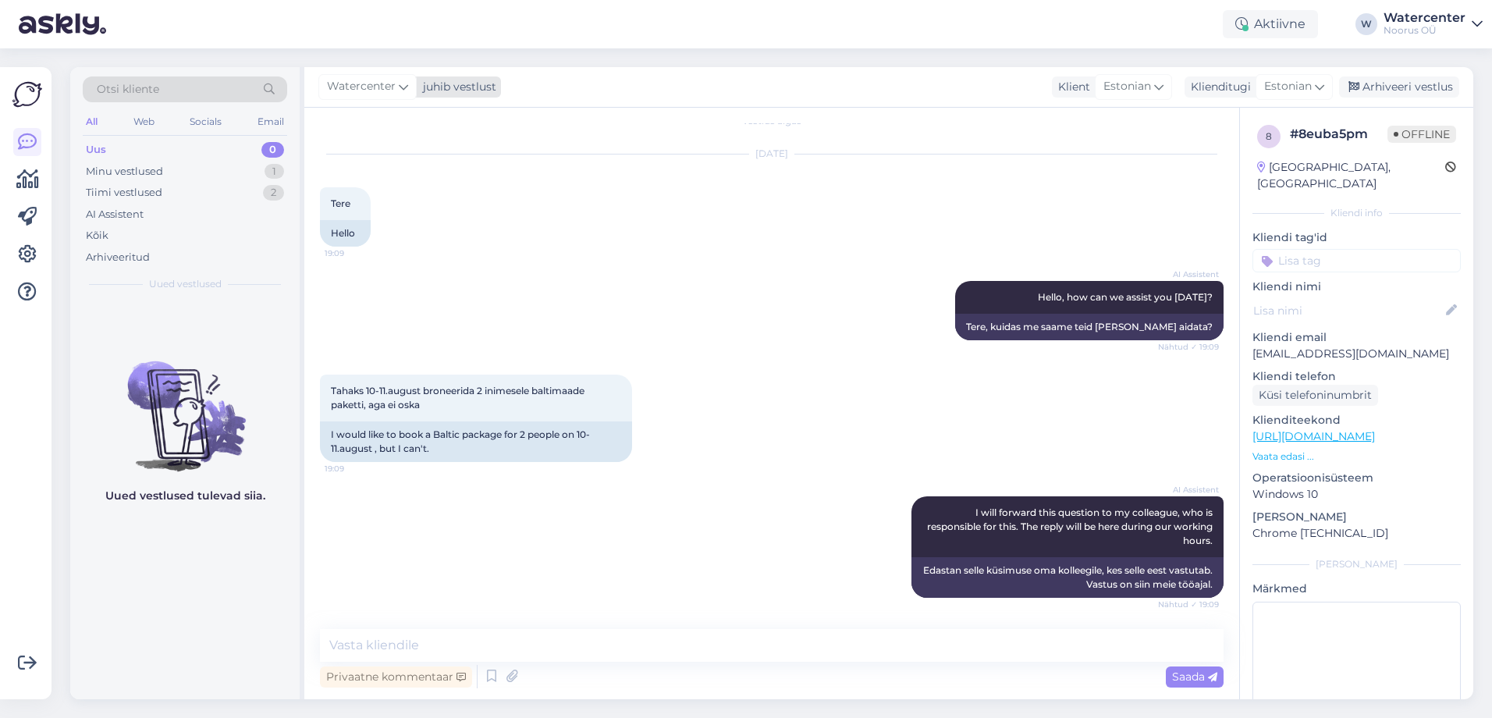
click at [358, 84] on span "Watercenter" at bounding box center [361, 86] width 69 height 17
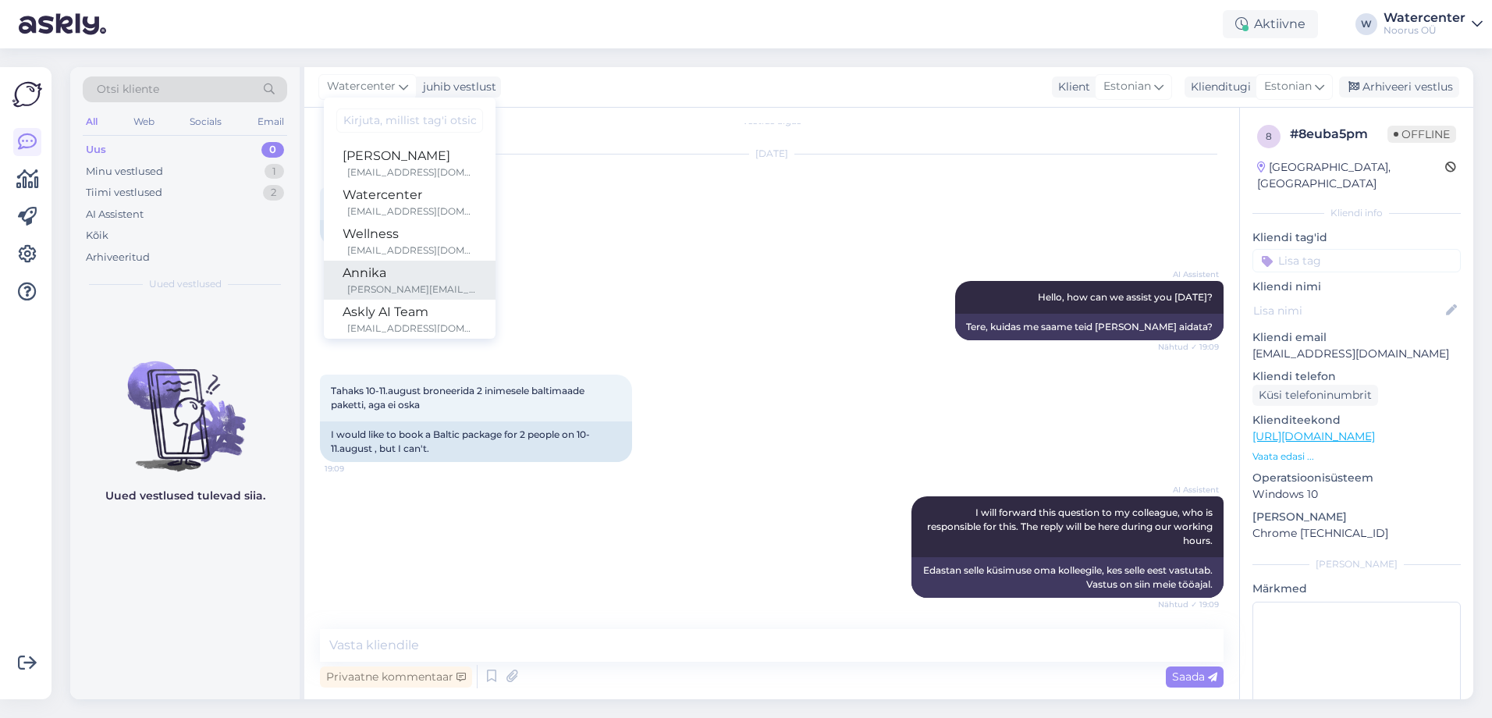
click at [385, 272] on div "Annika" at bounding box center [410, 273] width 134 height 19
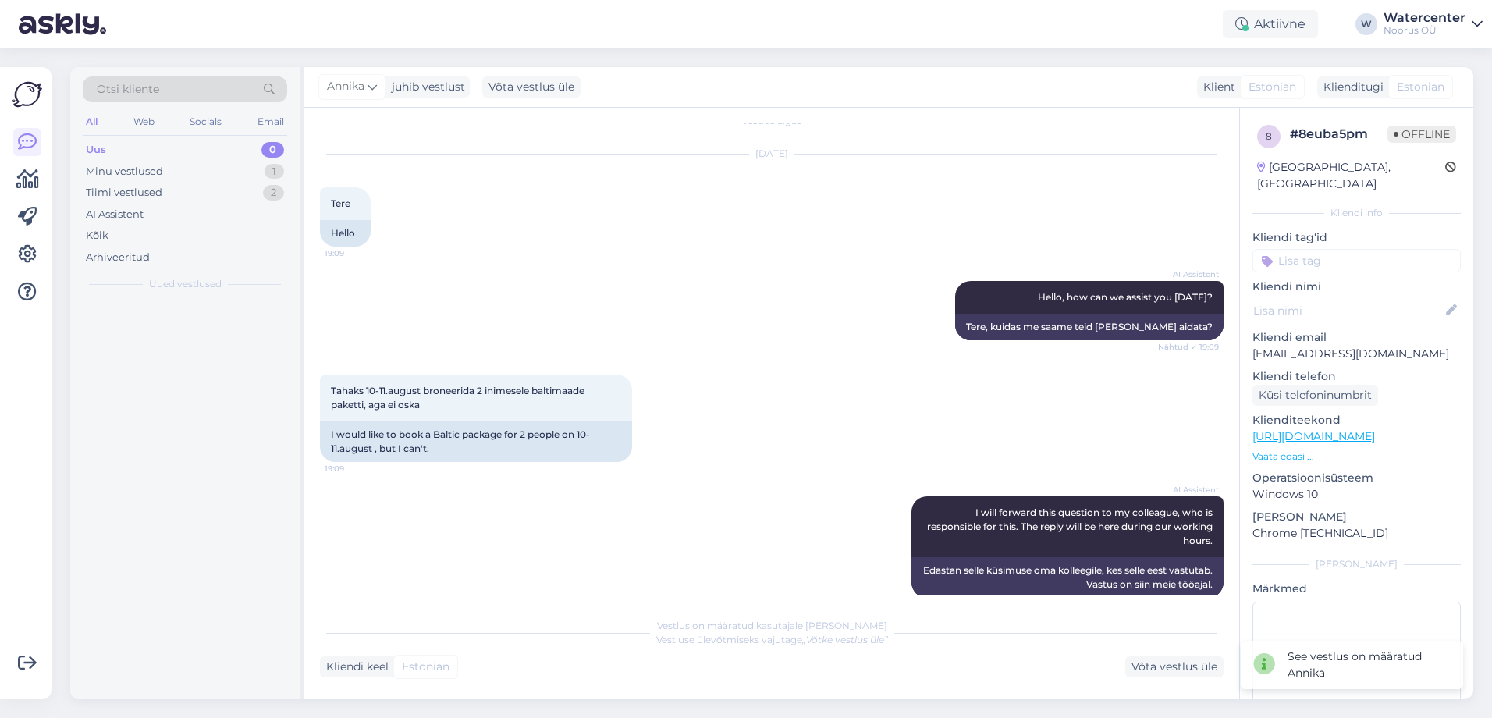
scroll to position [38, 0]
